Goal: Check status: Check status

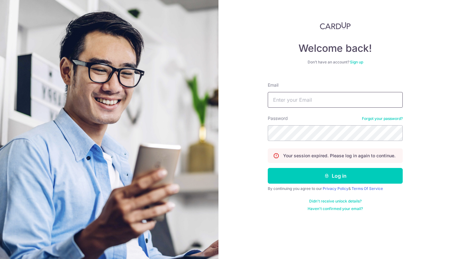
click at [312, 97] on input "Email" at bounding box center [335, 100] width 135 height 16
type input "[EMAIL_ADDRESS][DOMAIN_NAME]"
click at [315, 176] on button "Log in" at bounding box center [335, 176] width 135 height 16
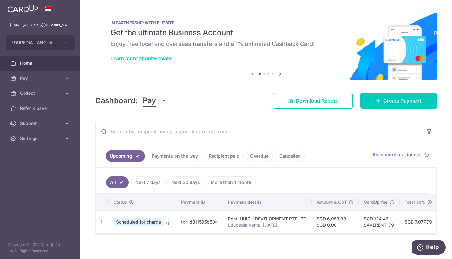
scroll to position [8, 0]
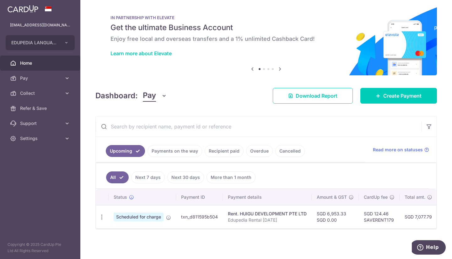
click at [139, 213] on span "Scheduled for charge" at bounding box center [139, 217] width 50 height 9
drag, startPoint x: 263, startPoint y: 229, endPoint x: 368, endPoint y: 235, distance: 105.7
click at [368, 235] on div "× Pause Schedule Pause all future payments in this series Pause just this one p…" at bounding box center [266, 129] width 372 height 259
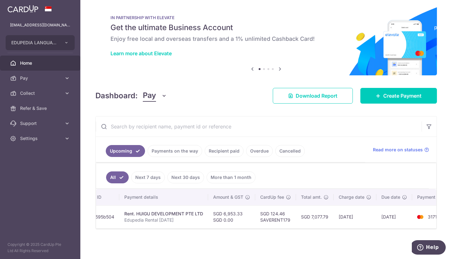
scroll to position [0, 129]
